Goal: Check status: Check status

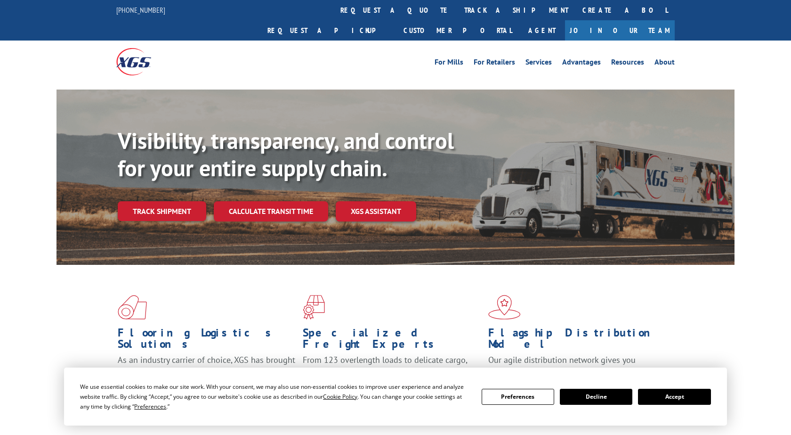
drag, startPoint x: 683, startPoint y: 399, endPoint x: 679, endPoint y: 390, distance: 10.6
click at [683, 399] on button "Accept" at bounding box center [674, 397] width 73 height 16
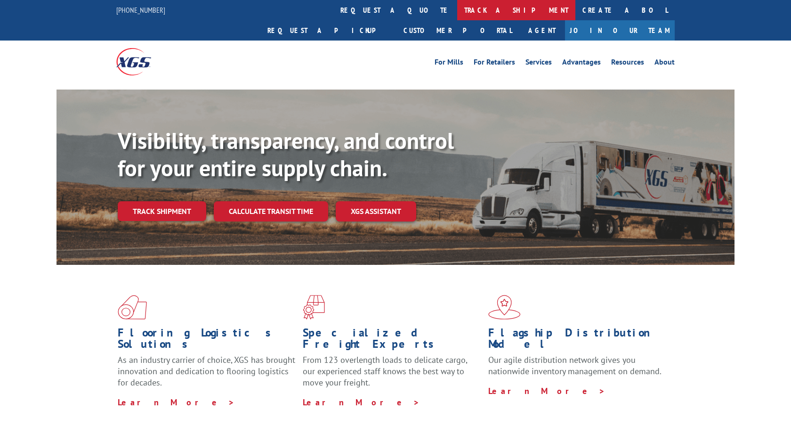
click at [457, 18] on link "track a shipment" at bounding box center [516, 10] width 118 height 20
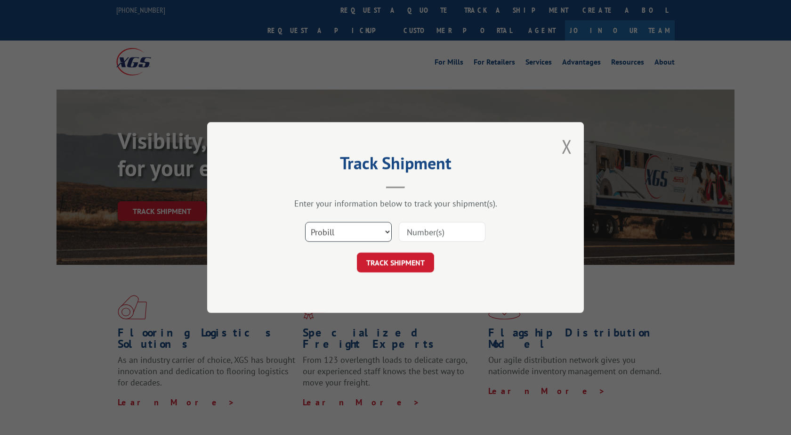
click at [305, 222] on select "Select category... Probill BOL PO" at bounding box center [348, 232] width 87 height 20
select select "po"
click option "PO" at bounding box center [0, 0] width 0 height 0
click at [431, 237] on input at bounding box center [442, 232] width 87 height 20
type input "294944222"
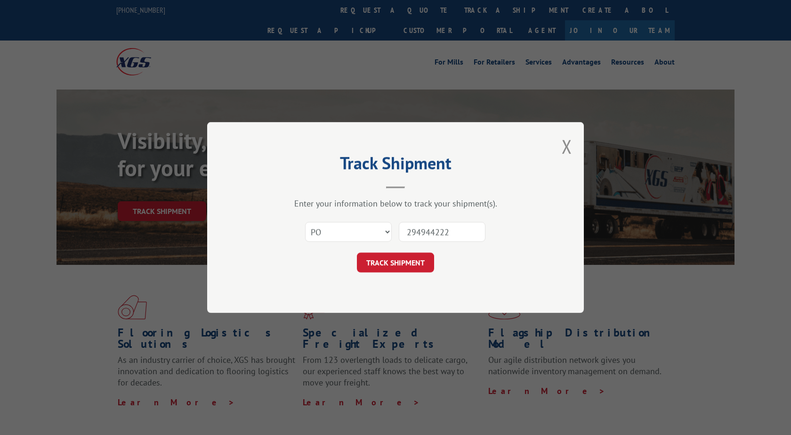
click button "TRACK SHIPMENT" at bounding box center [395, 263] width 77 height 20
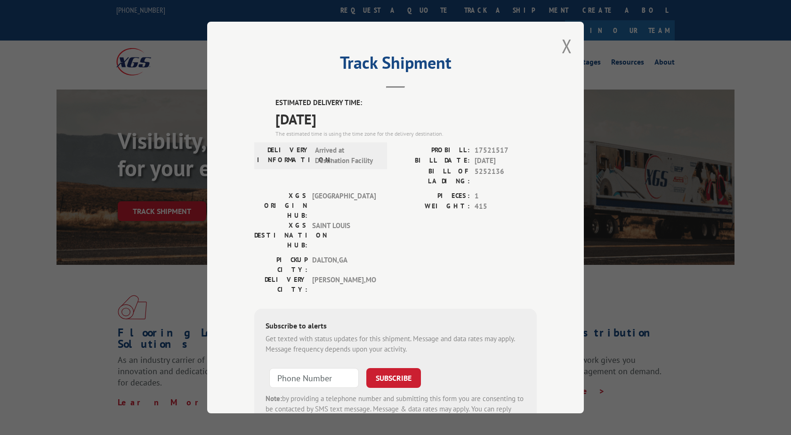
click at [561, 49] on div "Track Shipment ESTIMATED DELIVERY TIME: [DATE] The estimated time is using the …" at bounding box center [395, 217] width 377 height 391
click at [560, 52] on div "Track Shipment ESTIMATED DELIVERY TIME: [DATE] The estimated time is using the …" at bounding box center [395, 217] width 377 height 391
click at [569, 48] on button "Close modal" at bounding box center [567, 45] width 10 height 25
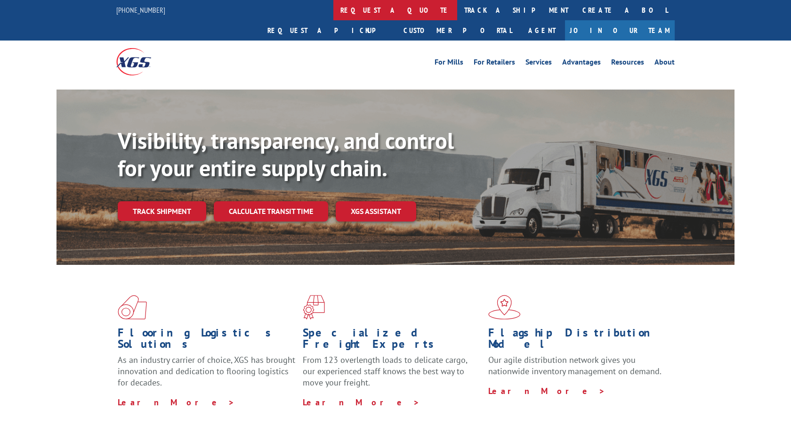
click at [334, 7] on link "request a quote" at bounding box center [396, 10] width 124 height 20
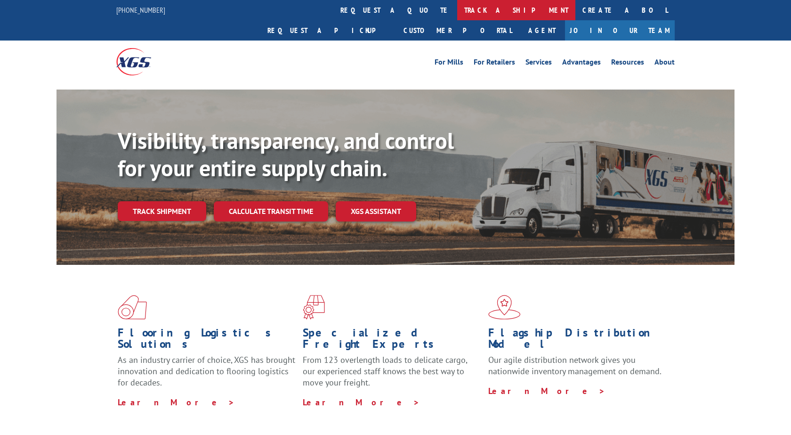
click at [457, 17] on link "track a shipment" at bounding box center [516, 10] width 118 height 20
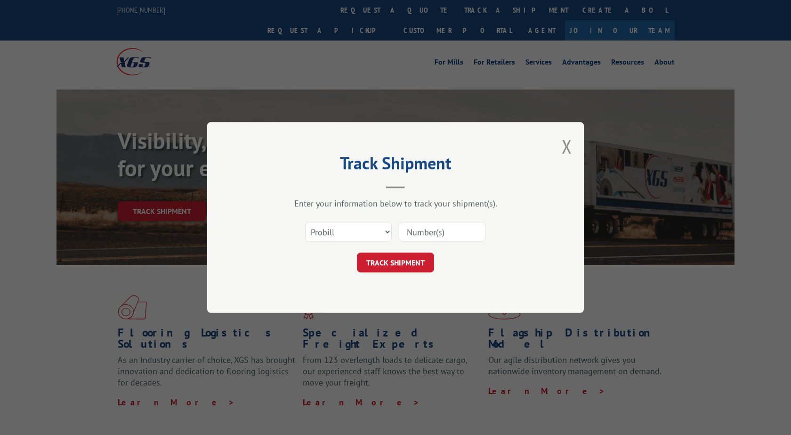
drag, startPoint x: 329, startPoint y: 244, endPoint x: 334, endPoint y: 229, distance: 15.2
click at [329, 243] on div "Select category... Probill BOL PO" at bounding box center [395, 231] width 283 height 31
click at [305, 222] on select "Select category... Probill BOL PO" at bounding box center [348, 232] width 87 height 20
select select "po"
click option "PO" at bounding box center [0, 0] width 0 height 0
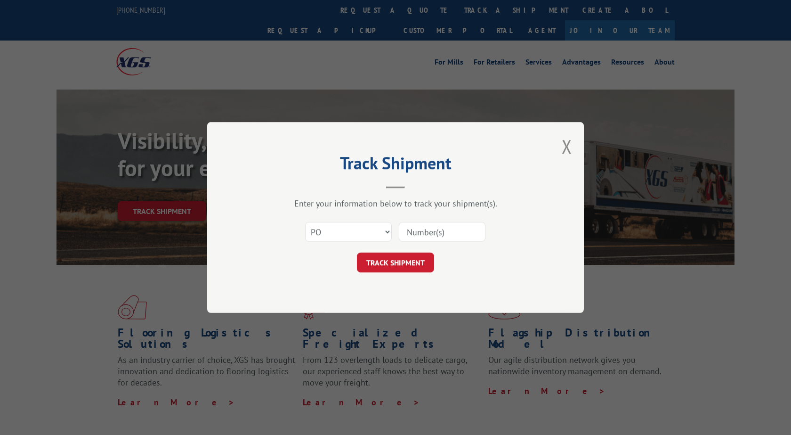
click at [430, 234] on input at bounding box center [442, 232] width 87 height 20
type input "295704512"
click button "TRACK SHIPMENT" at bounding box center [395, 263] width 77 height 20
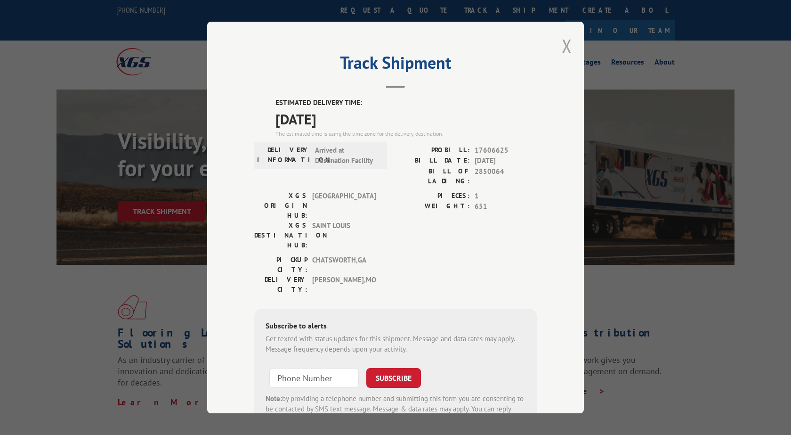
drag, startPoint x: 571, startPoint y: 46, endPoint x: 350, endPoint y: 40, distance: 221.5
click at [570, 46] on button "Close modal" at bounding box center [567, 45] width 10 height 25
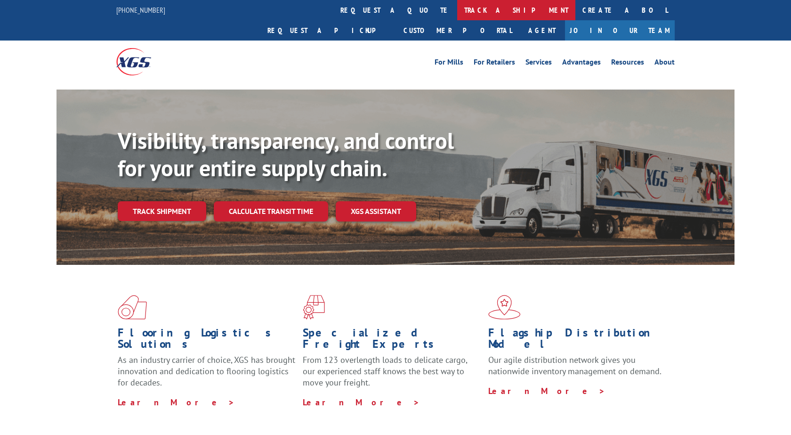
click at [457, 12] on link "track a shipment" at bounding box center [516, 10] width 118 height 20
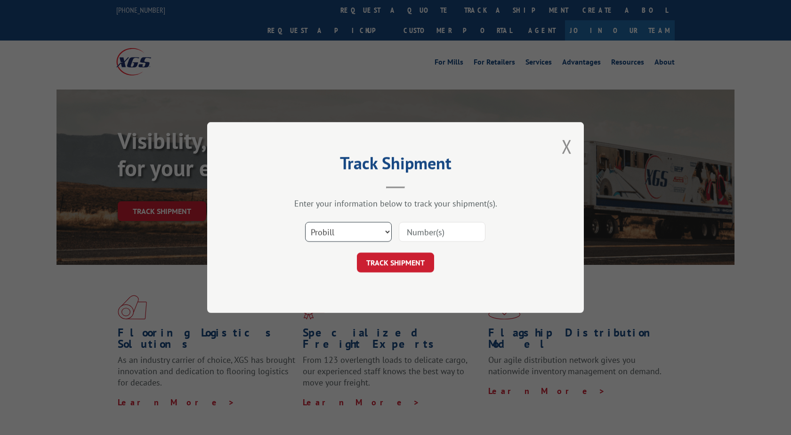
click at [305, 222] on select "Select category... Probill BOL PO" at bounding box center [348, 232] width 87 height 20
select select "po"
click option "PO" at bounding box center [0, 0] width 0 height 0
drag, startPoint x: 437, startPoint y: 231, endPoint x: 414, endPoint y: 200, distance: 38.7
click at [436, 230] on input at bounding box center [442, 232] width 87 height 20
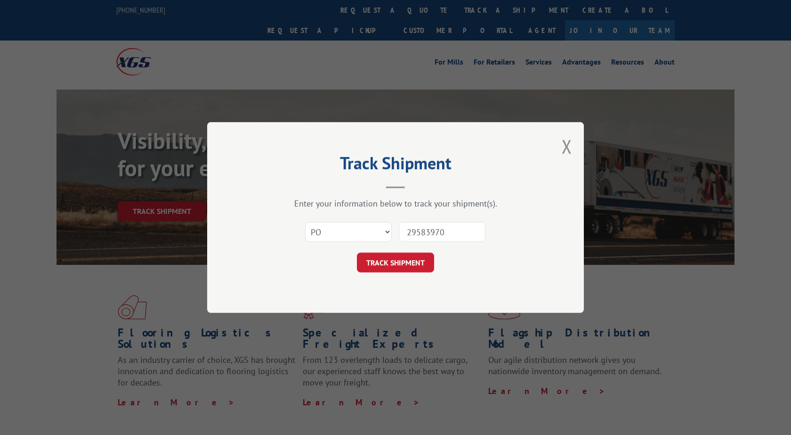
type input "295839708"
click button "TRACK SHIPMENT" at bounding box center [395, 263] width 77 height 20
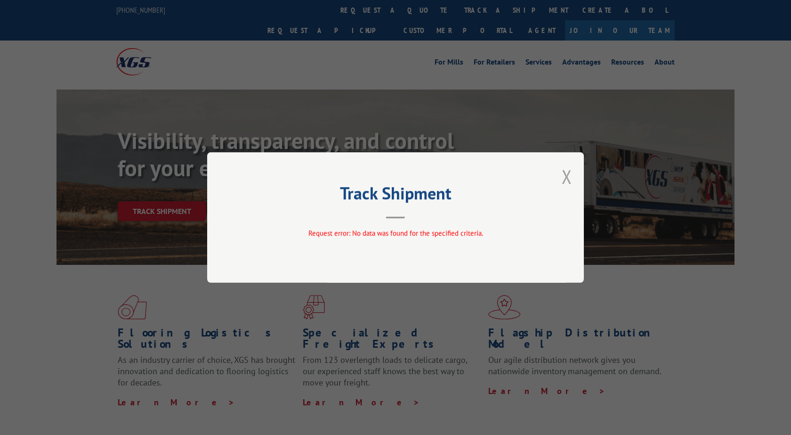
click at [569, 179] on button "Close modal" at bounding box center [567, 176] width 10 height 25
